Goal: Task Accomplishment & Management: Use online tool/utility

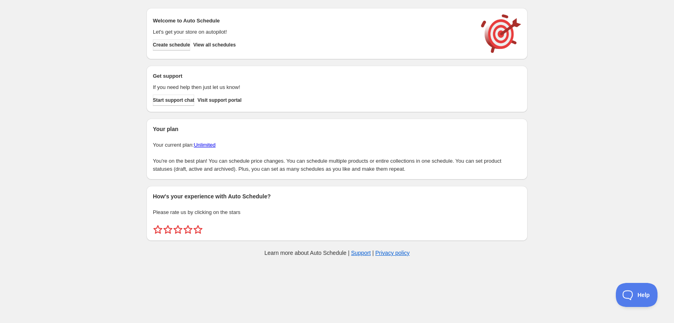
click at [159, 46] on span "Create schedule" at bounding box center [171, 45] width 37 height 6
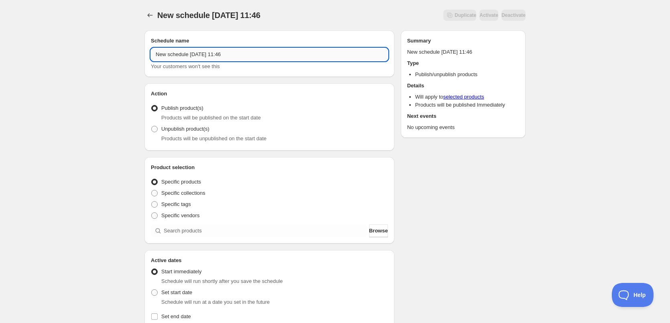
click at [248, 54] on input "New schedule Sep 13 2025 11:46" at bounding box center [269, 54] width 237 height 13
type input "14/09/2025"
click at [118, 56] on div "14/09/2025. This page is ready 14/09/2025 Duplicate Activate Deactivate More ac…" at bounding box center [335, 305] width 670 height 611
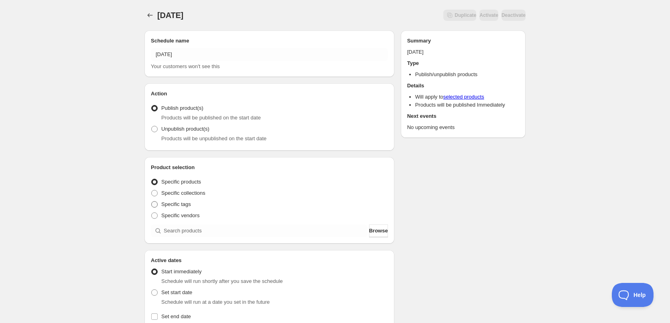
click at [153, 203] on span at bounding box center [154, 204] width 6 height 6
click at [152, 202] on input "Specific tags" at bounding box center [151, 201] width 0 height 0
radio input "true"
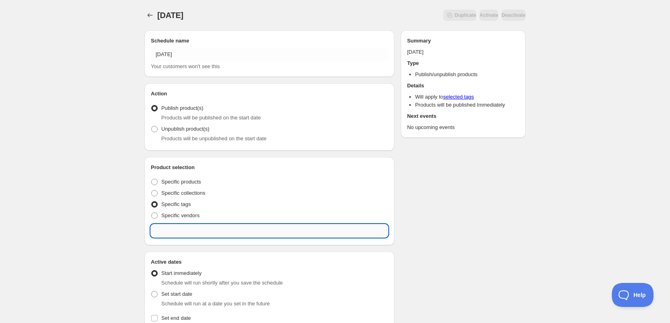
click at [188, 233] on input "text" at bounding box center [269, 231] width 237 height 13
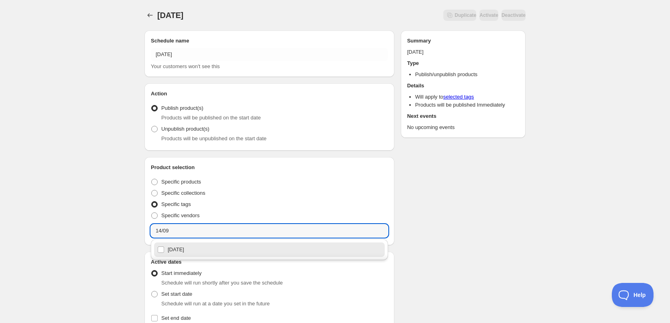
click at [184, 251] on div "14/09/2025" at bounding box center [269, 249] width 224 height 11
type input "14/09/2025"
checkbox input "true"
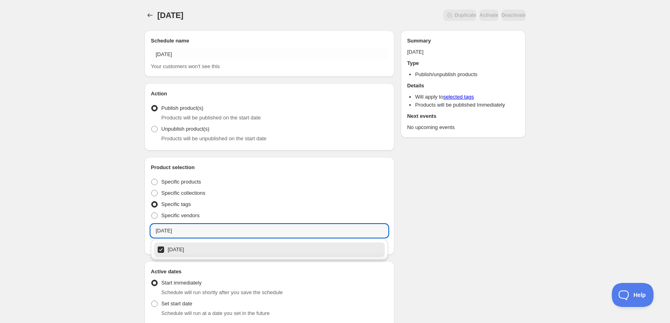
type input "14/09/2025"
click at [108, 202] on div "14/09/2025. This page is ready 14/09/2025 Duplicate Activate Deactivate More ac…" at bounding box center [335, 311] width 670 height 622
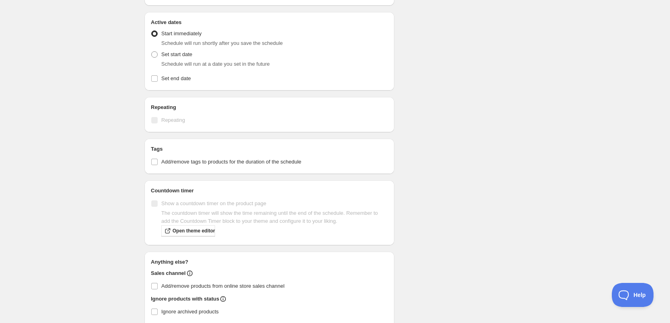
scroll to position [241, 0]
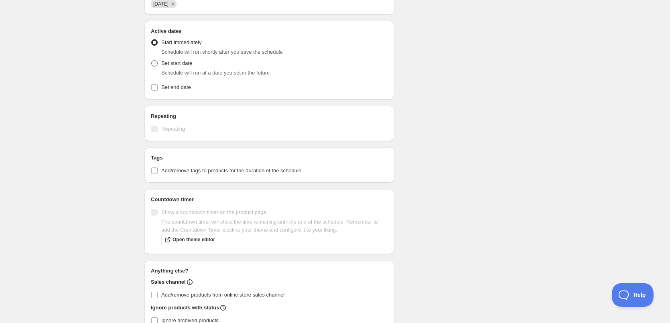
click at [153, 64] on span at bounding box center [154, 63] width 6 height 6
click at [152, 61] on input "Set start date" at bounding box center [151, 60] width 0 height 0
radio input "true"
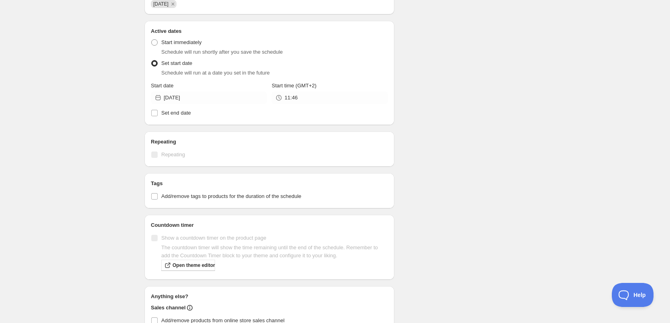
click at [307, 105] on div "Active Date Type Start immediately Schedule will run shortly after you save the…" at bounding box center [269, 76] width 237 height 83
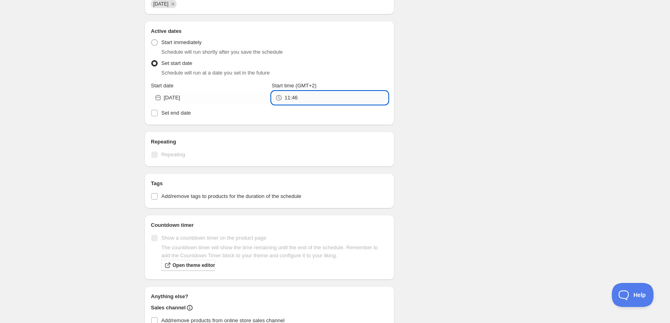
click at [307, 101] on input "11:46" at bounding box center [335, 97] width 103 height 13
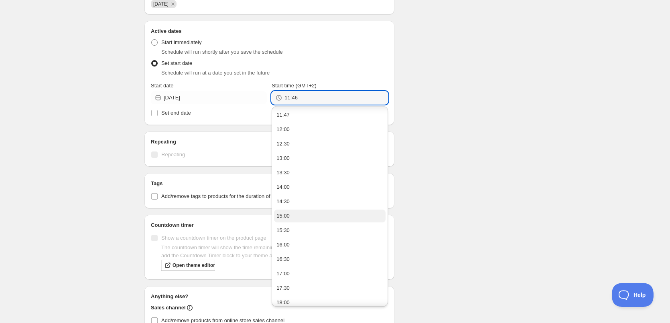
scroll to position [164, 0]
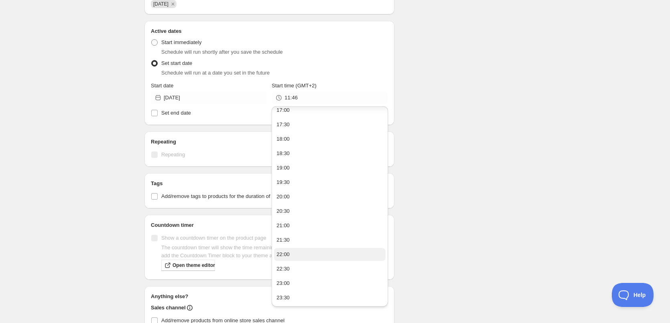
click at [291, 253] on button "22:00" at bounding box center [329, 254] width 111 height 13
type input "22:00"
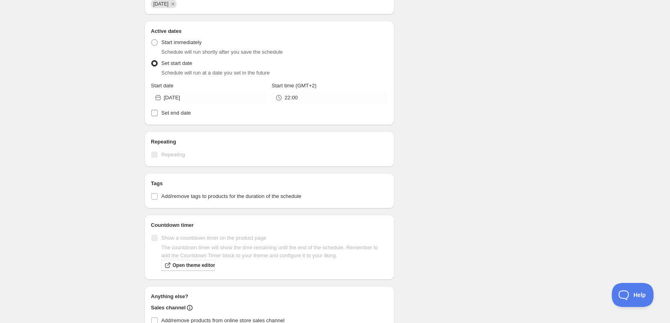
click at [160, 112] on label "Set end date" at bounding box center [269, 112] width 237 height 11
click at [158, 112] on input "Set end date" at bounding box center [154, 113] width 6 height 6
checkbox input "true"
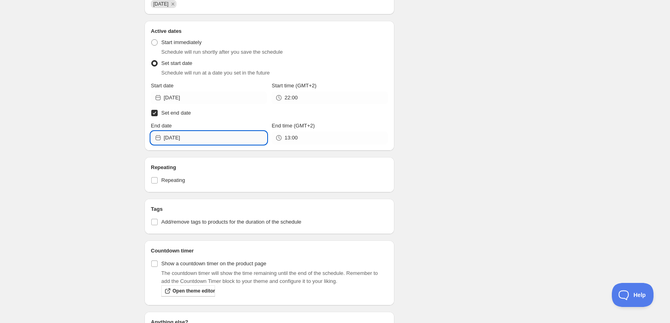
click at [212, 135] on input "2025-09-13" at bounding box center [215, 138] width 103 height 13
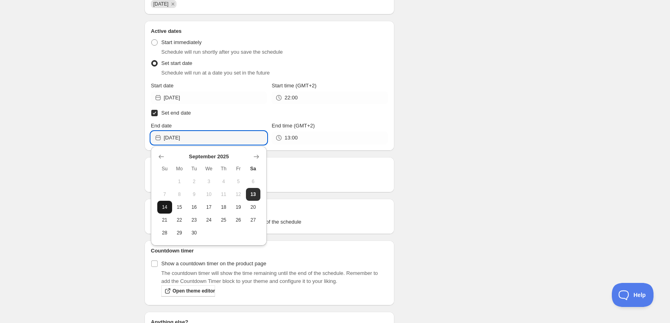
click at [169, 209] on button "14" at bounding box center [164, 207] width 15 height 13
type input "2025-09-14"
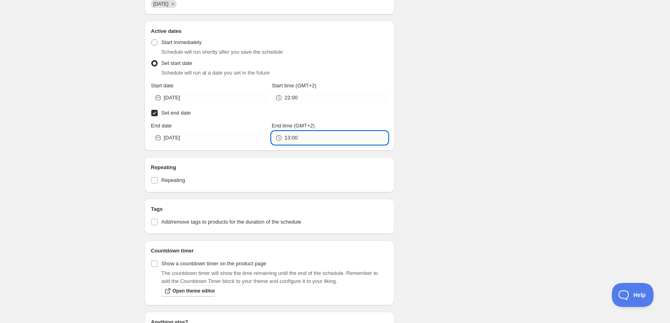
click at [299, 138] on input "13:00" at bounding box center [335, 138] width 103 height 13
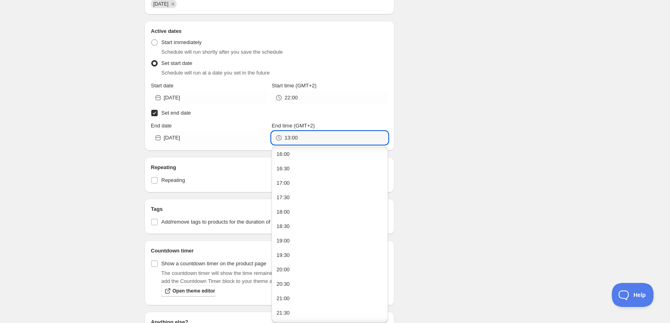
scroll to position [519, 0]
click at [293, 274] on button "22:00" at bounding box center [329, 271] width 111 height 13
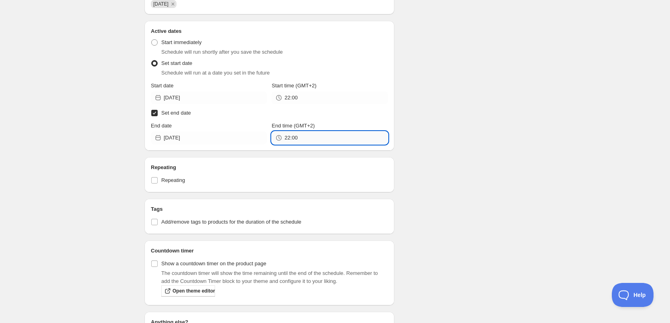
click at [293, 138] on input "22:00" at bounding box center [335, 138] width 103 height 13
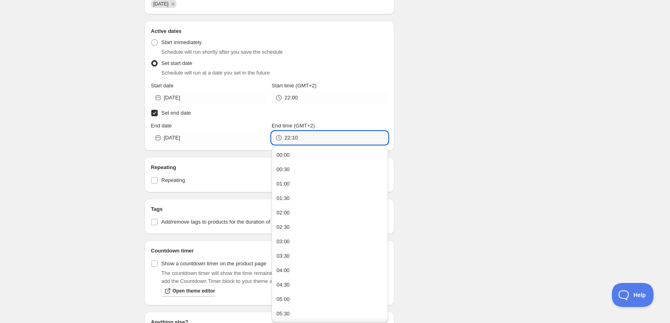
type input "22:10"
click at [496, 142] on div "Schedule name 14/09/2025 Your customers won't see this Action Action Publish pr…" at bounding box center [331, 119] width 387 height 672
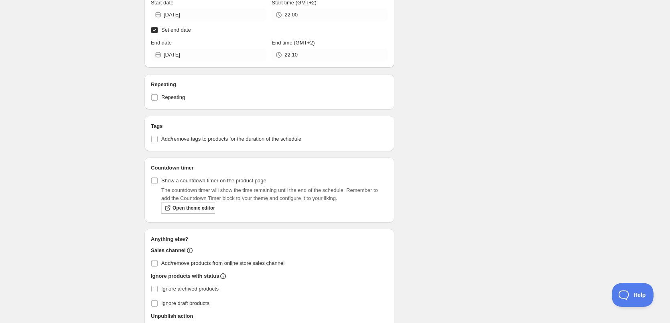
scroll to position [388, 0]
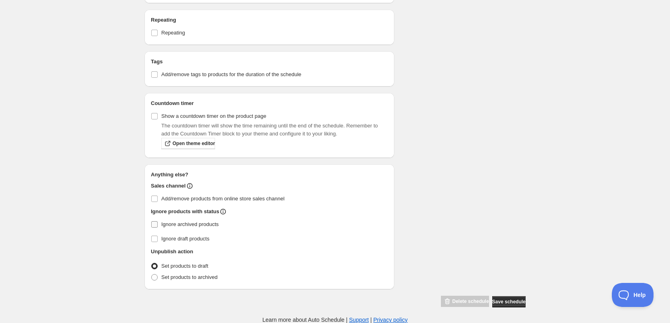
click at [161, 221] on label "Ignore archived products" at bounding box center [269, 224] width 237 height 11
click at [158, 221] on input "Ignore archived products" at bounding box center [154, 224] width 6 height 6
checkbox input "true"
click at [186, 276] on span "Set products to archived" at bounding box center [189, 277] width 56 height 6
click at [152, 275] on input "Set products to archived" at bounding box center [151, 274] width 0 height 0
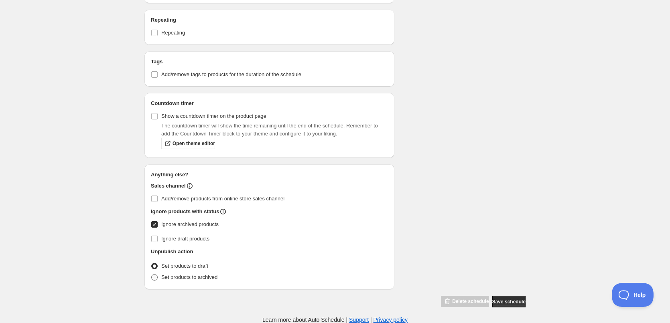
radio input "true"
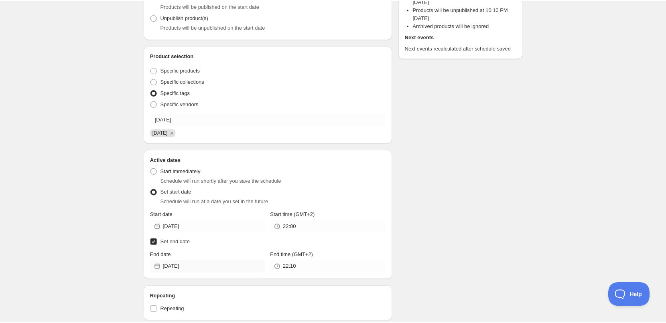
scroll to position [0, 0]
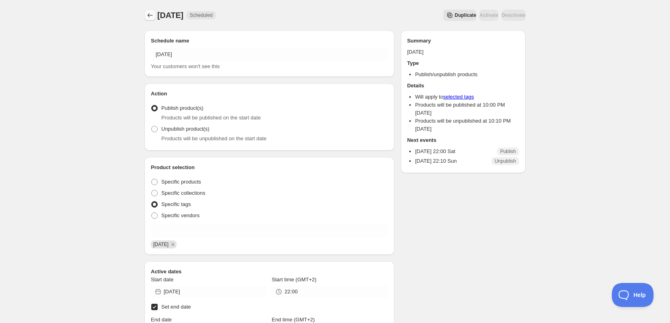
click at [148, 16] on icon "Schedules" at bounding box center [150, 15] width 8 height 8
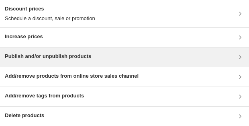
click at [36, 52] on div "Publish and/or unpublish products" at bounding box center [124, 56] width 249 height 19
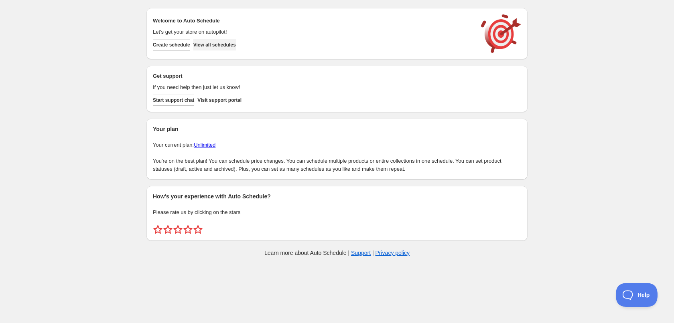
click at [215, 46] on span "View all schedules" at bounding box center [214, 45] width 43 height 6
